Goal: Task Accomplishment & Management: Manage account settings

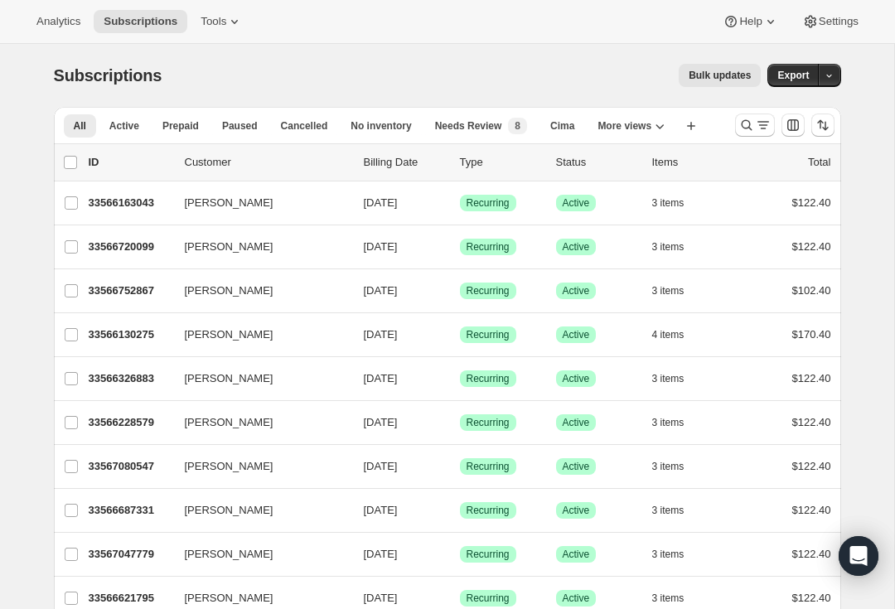
click at [666, 200] on span "3 items" at bounding box center [668, 202] width 32 height 13
click at [121, 210] on p "33566163043" at bounding box center [130, 203] width 83 height 17
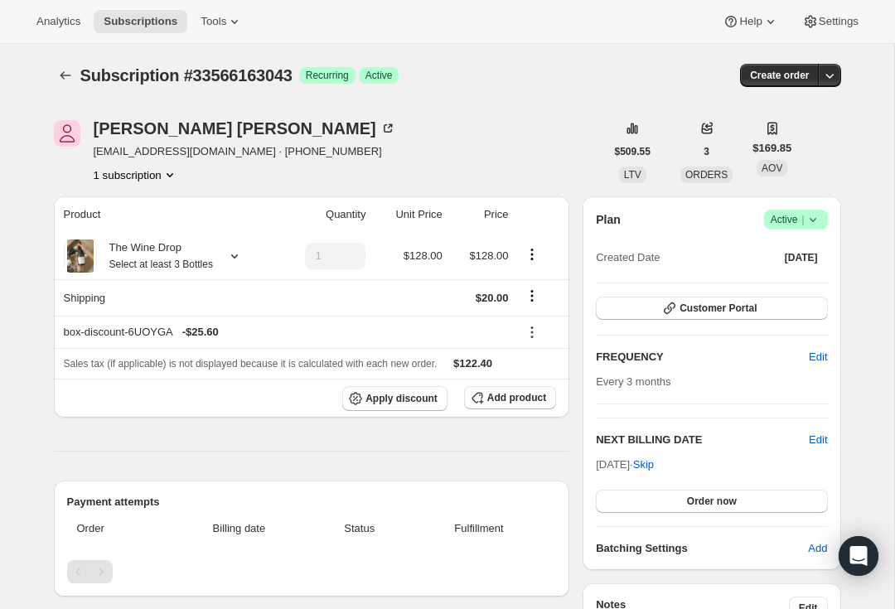
click at [720, 307] on span "Customer Portal" at bounding box center [717, 308] width 77 height 13
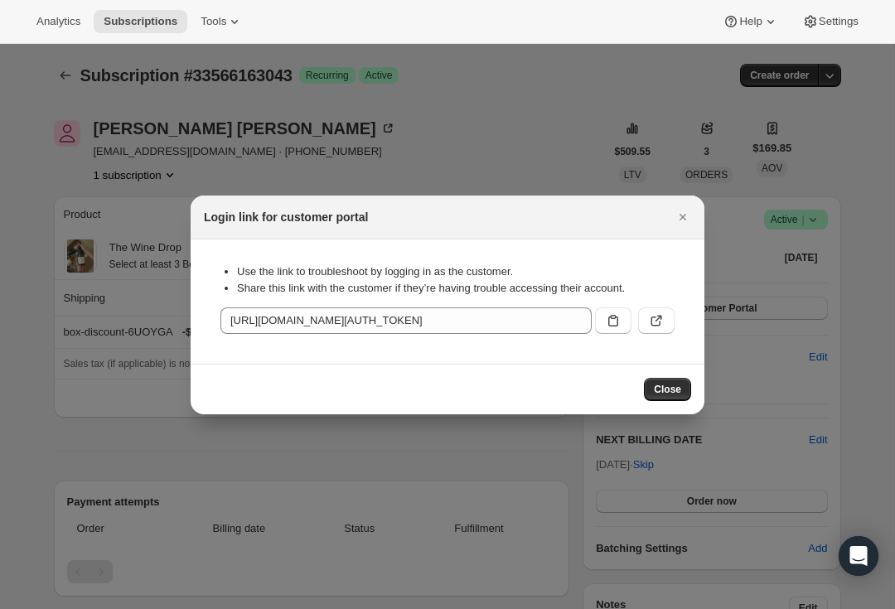
click at [684, 219] on icon "Close" at bounding box center [682, 217] width 7 height 7
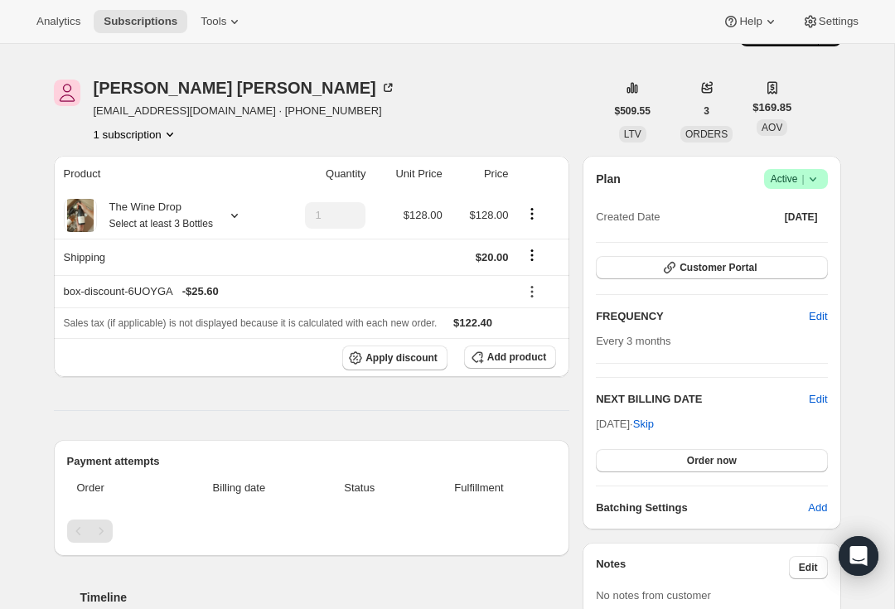
scroll to position [40, 0]
click at [239, 217] on icon at bounding box center [234, 216] width 17 height 17
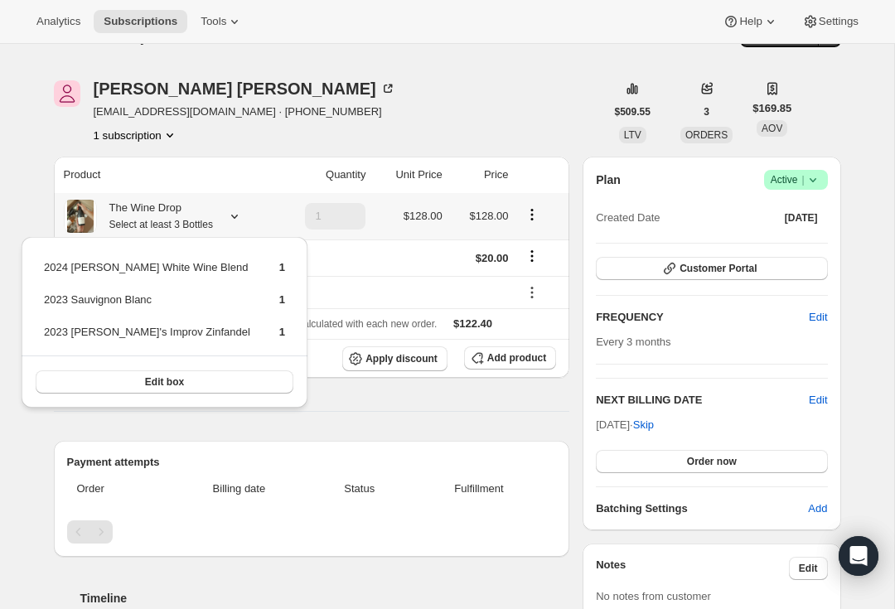
click at [213, 209] on div "The Wine Drop Select at least 3 Bottles" at bounding box center [155, 216] width 116 height 33
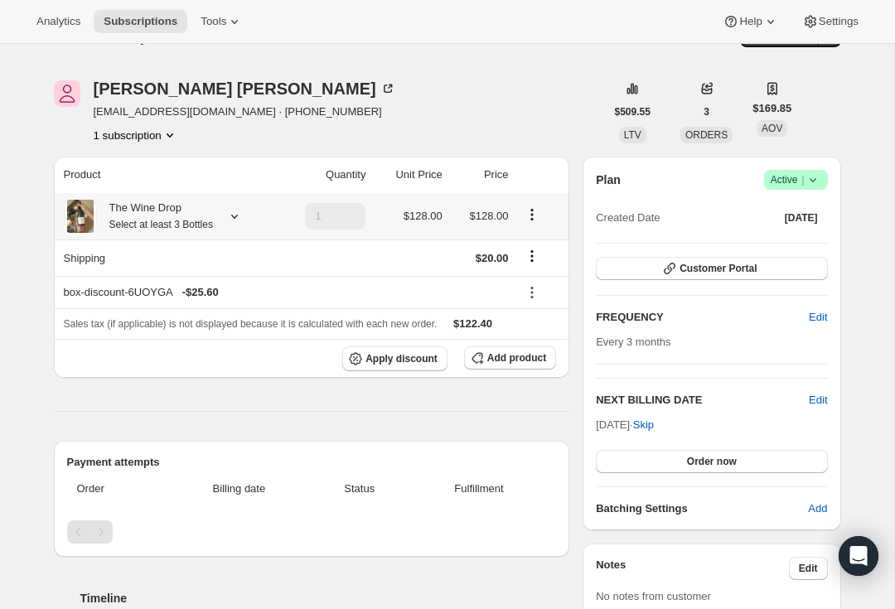
click at [243, 212] on icon at bounding box center [234, 216] width 17 height 17
